Goal: Book appointment/travel/reservation

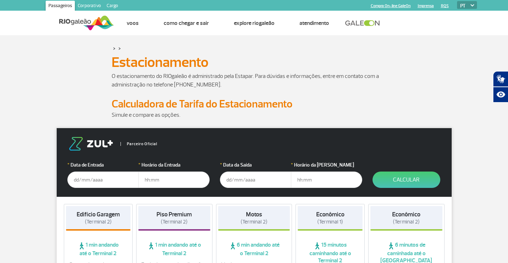
click at [94, 183] on input "text" at bounding box center [102, 180] width 71 height 16
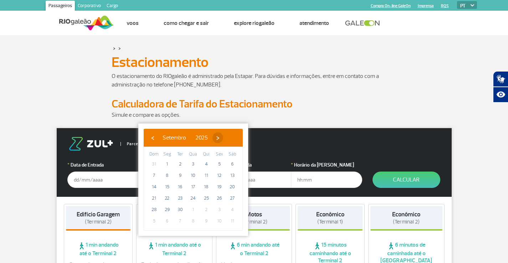
click at [223, 138] on span "›" at bounding box center [217, 138] width 11 height 11
drag, startPoint x: 185, startPoint y: 168, endPoint x: 195, endPoint y: 165, distance: 11.0
click at [195, 165] on span "1" at bounding box center [192, 164] width 11 height 11
type input "[DATE]"
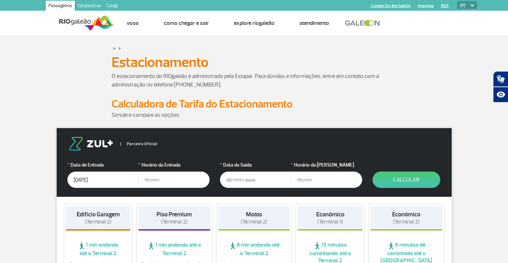
click at [164, 178] on input "text" at bounding box center [173, 180] width 71 height 16
type input "07:30"
click at [236, 176] on input "text" at bounding box center [255, 180] width 71 height 16
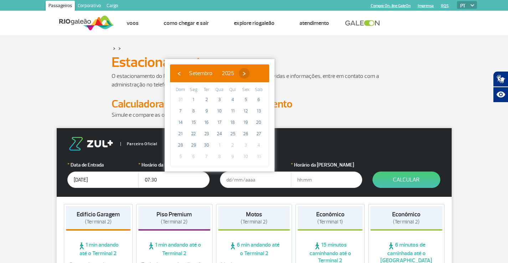
click at [249, 77] on span "›" at bounding box center [244, 73] width 11 height 11
click at [246, 99] on span "3" at bounding box center [245, 99] width 11 height 11
type input "[DATE]"
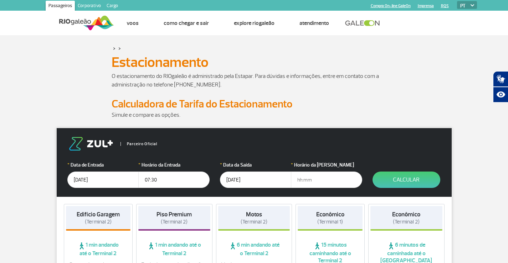
click at [301, 176] on input "text" at bounding box center [326, 180] width 71 height 16
type input "13:00"
click at [395, 180] on button "Calcular" at bounding box center [406, 180] width 68 height 16
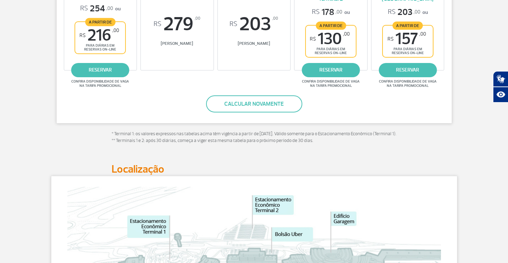
scroll to position [142, 0]
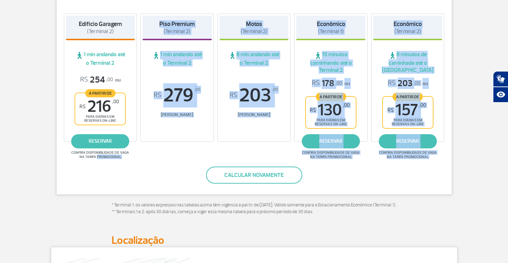
drag, startPoint x: 97, startPoint y: 156, endPoint x: 146, endPoint y: 160, distance: 48.5
click at [146, 160] on div "Valores calculados para o período de: 07h de [DATE] até 13h de [DATE] Edifício …" at bounding box center [253, 89] width 395 height 209
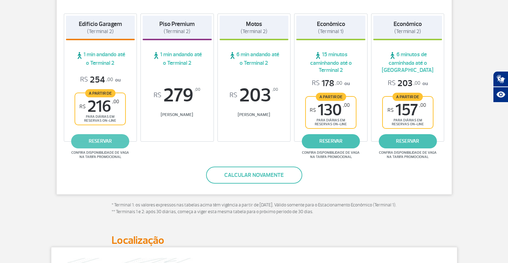
click at [103, 144] on link "reservar" at bounding box center [100, 141] width 58 height 14
